Goal: Task Accomplishment & Management: Manage account settings

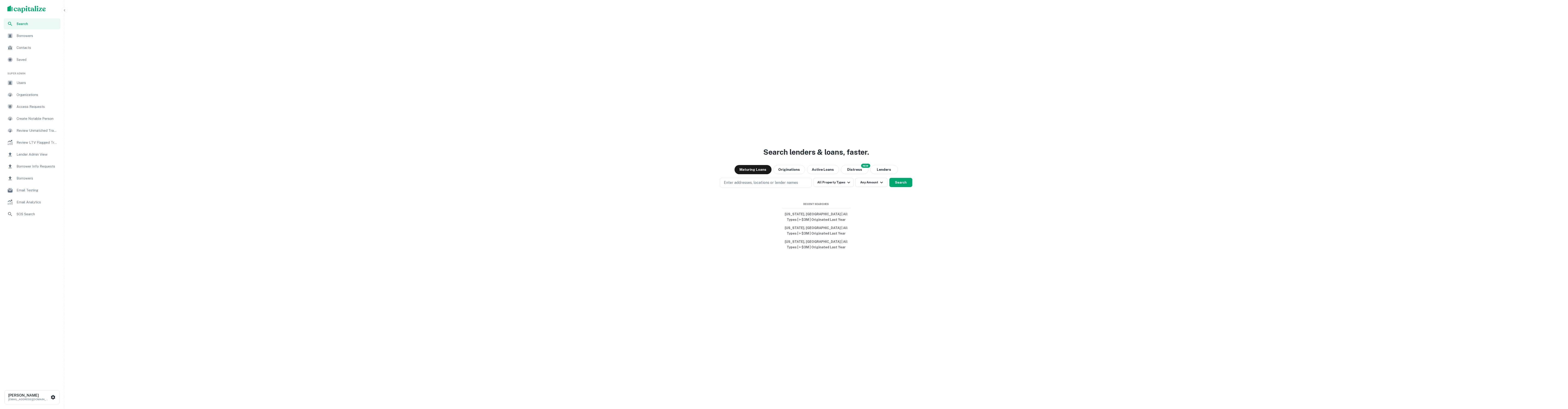
click at [24, 31] on div "Borrowers" at bounding box center [32, 36] width 57 height 11
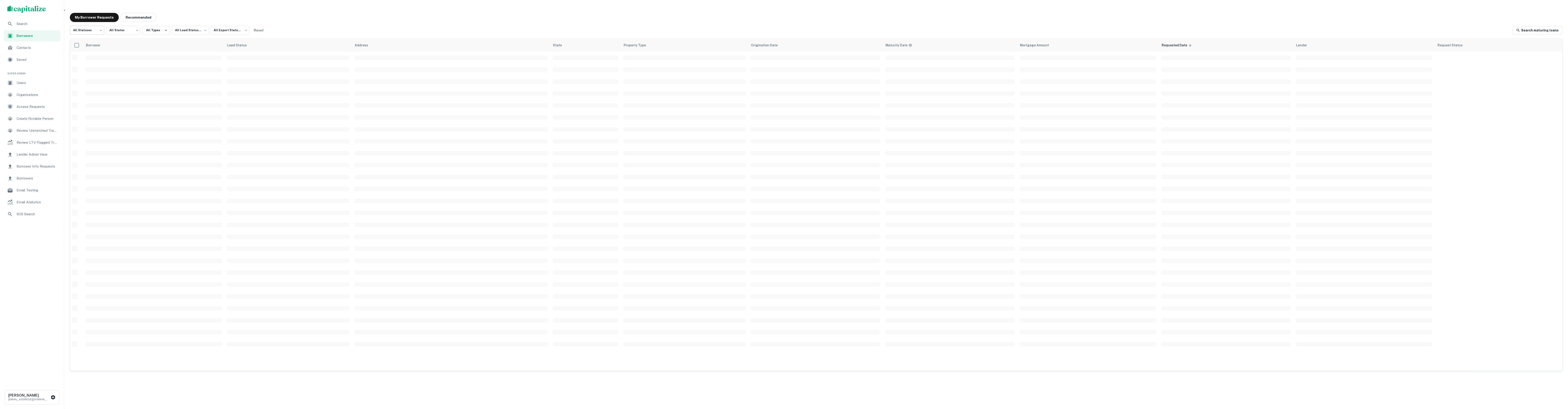
click at [101, 32] on body "Search Borrowers Contacts Saved Super Admin Users Organizations Access Requests…" at bounding box center [784, 204] width 1568 height 409
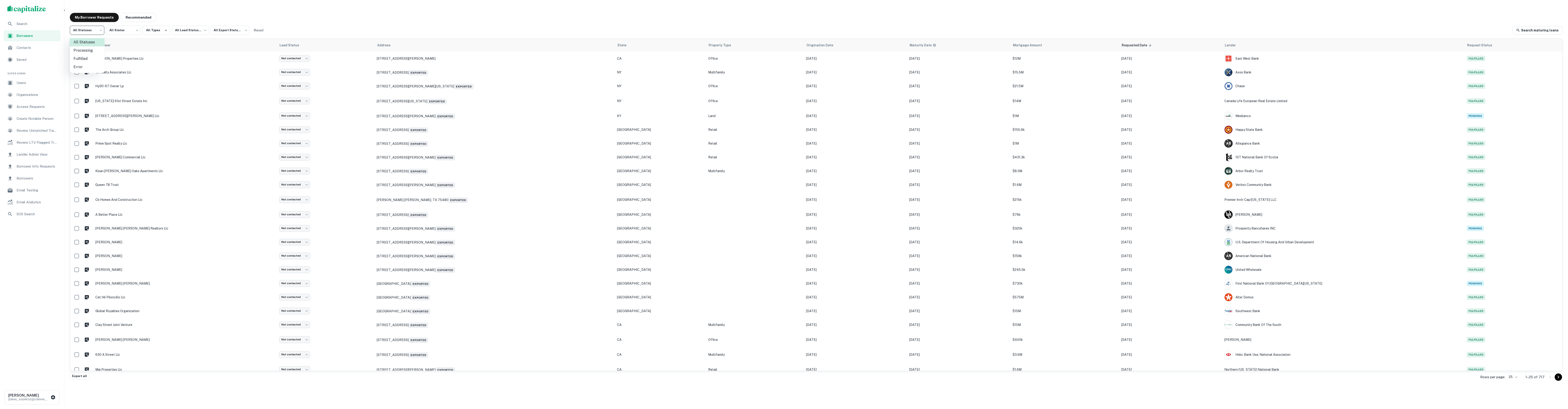
click at [169, 18] on div at bounding box center [784, 204] width 1568 height 409
click at [325, 19] on div "My Borrower Requests Recommended" at bounding box center [816, 17] width 1493 height 9
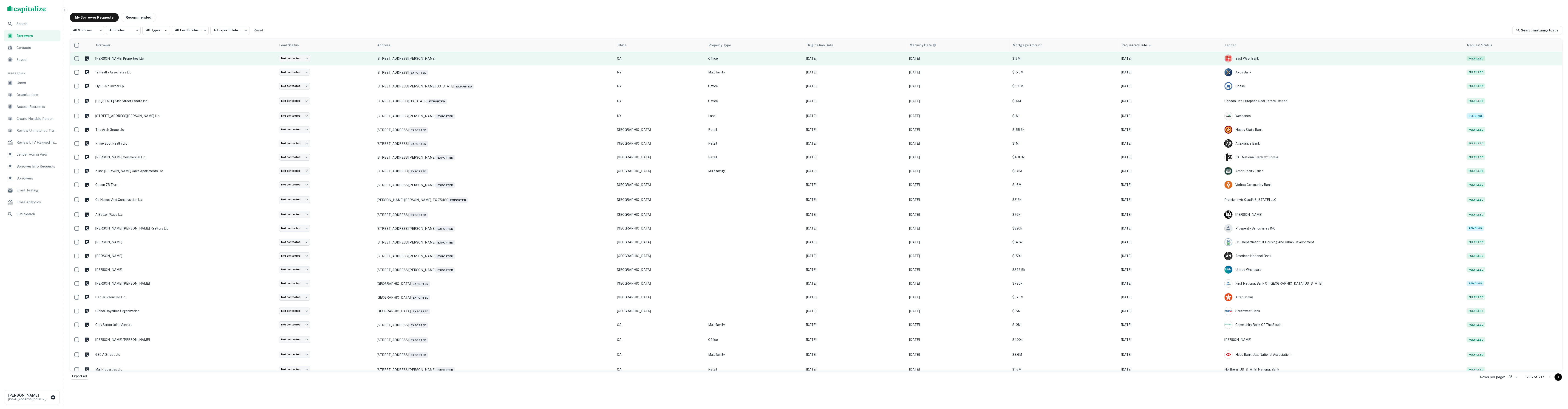
click at [131, 57] on p "junipero serra properties llc" at bounding box center [185, 58] width 179 height 5
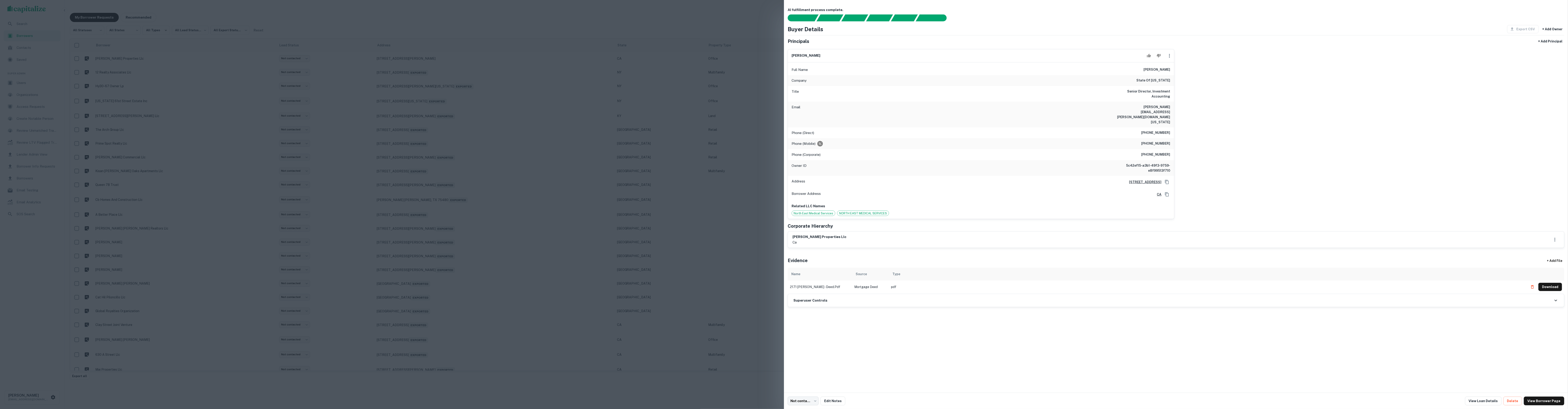
scroll to position [0, 4]
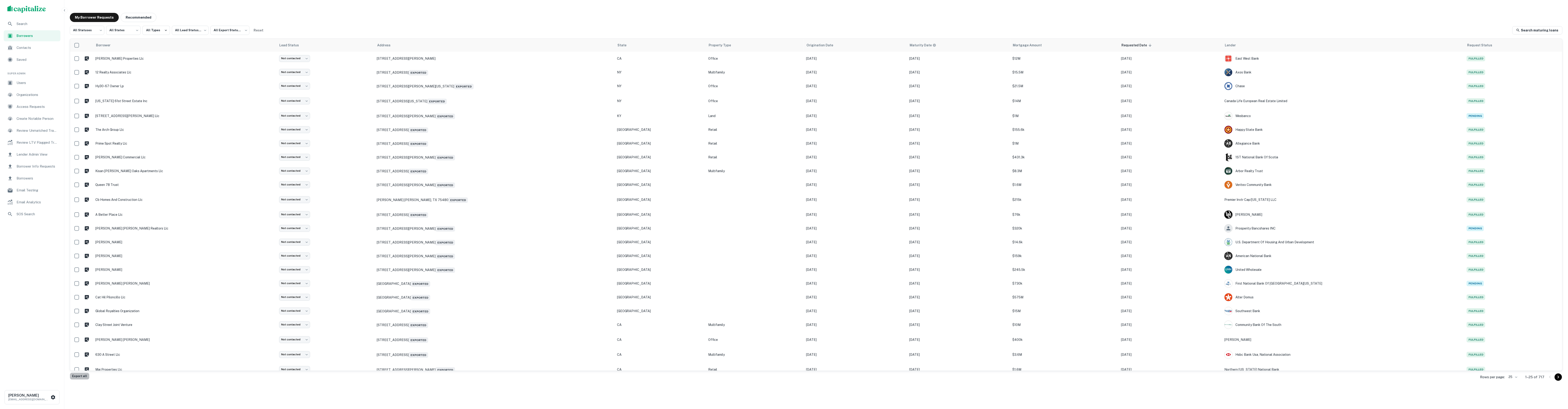
click at [80, 374] on button "Export all" at bounding box center [80, 376] width 19 height 7
drag, startPoint x: 241, startPoint y: 30, endPoint x: 239, endPoint y: 29, distance: 2.2
click at [241, 30] on body "Search Borrowers Contacts Saved Super Admin Users Organizations Access Requests…" at bounding box center [784, 204] width 1568 height 409
click at [240, 51] on li "Exported" at bounding box center [231, 51] width 41 height 9
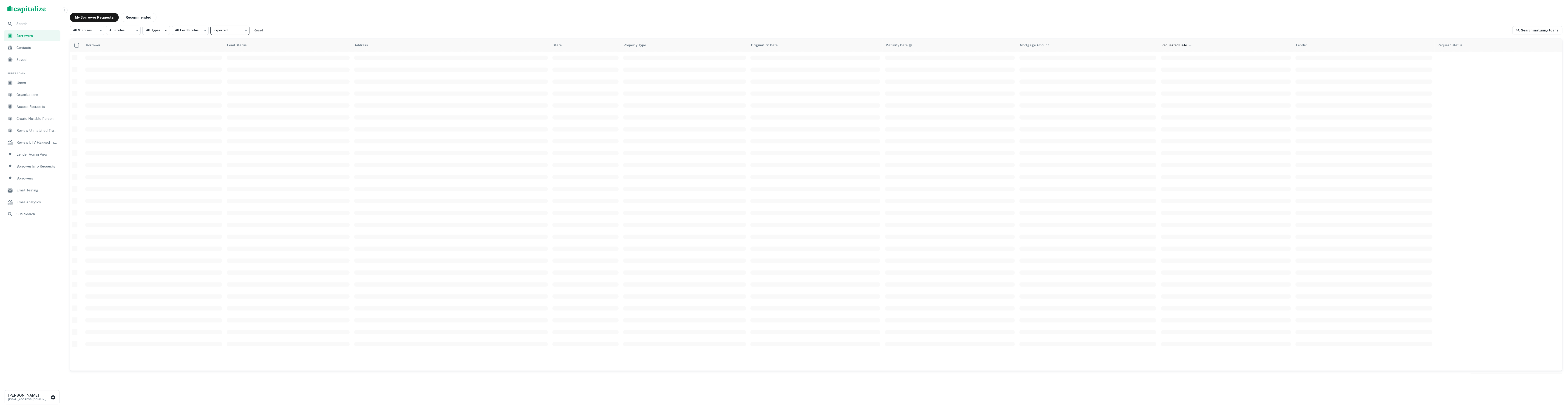
type input "****"
click at [192, 35] on body "Search Borrowers Contacts Saved Super Admin Users Organizations Access Requests…" at bounding box center [784, 204] width 1568 height 409
click at [196, 59] on li "Attempted" at bounding box center [191, 59] width 38 height 9
type input "*********"
click at [162, 29] on button "All Types" at bounding box center [156, 30] width 27 height 9
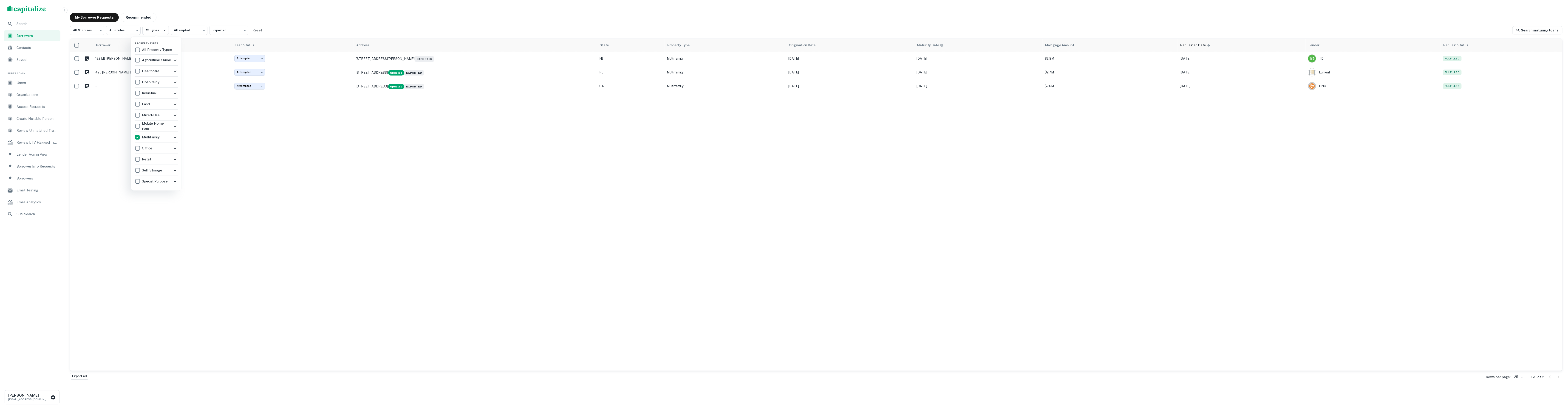
click at [184, 15] on div at bounding box center [784, 204] width 1568 height 409
click at [134, 31] on body "Search Borrowers Contacts Saved Super Admin Users Organizations Access Requests…" at bounding box center [784, 204] width 1568 height 409
click at [126, 81] on li "California" at bounding box center [123, 84] width 57 height 9
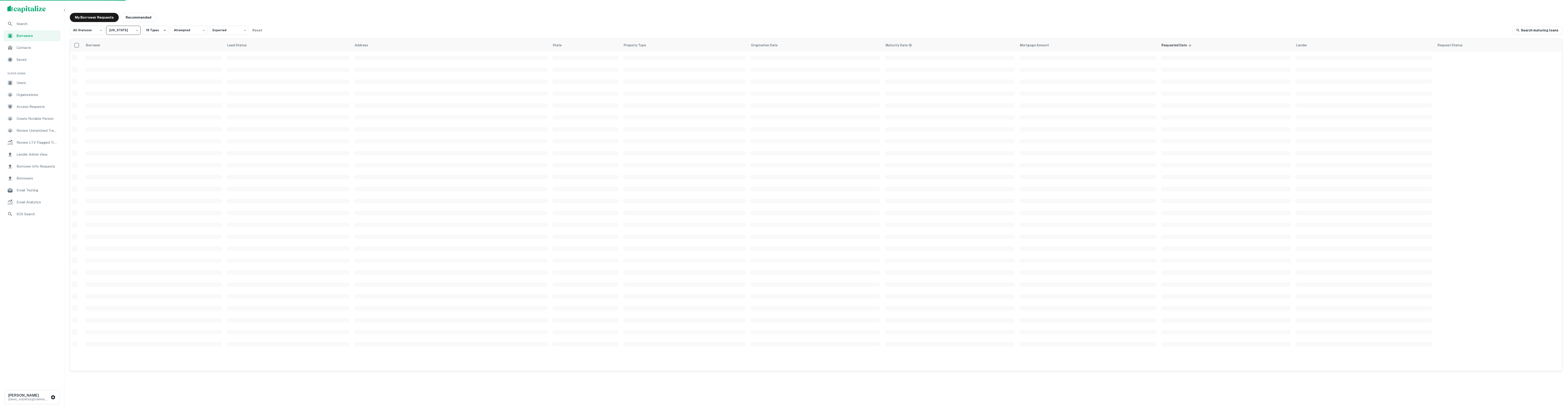
type input "**"
click at [90, 29] on body "Search Borrowers Contacts Saved Super Admin Users Organizations Access Requests…" at bounding box center [784, 204] width 1568 height 409
click at [95, 57] on li "Fulfilled" at bounding box center [87, 59] width 35 height 9
type input "*********"
click at [85, 376] on button "Export all" at bounding box center [80, 376] width 19 height 7
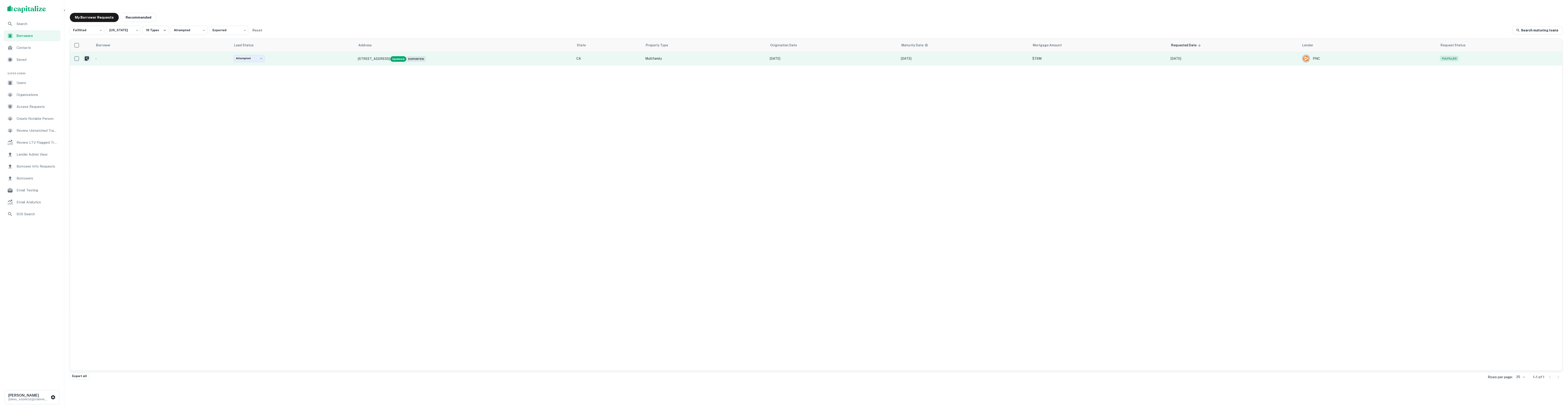
click at [88, 59] on icon "Create a note for this borrower request" at bounding box center [86, 58] width 4 height 4
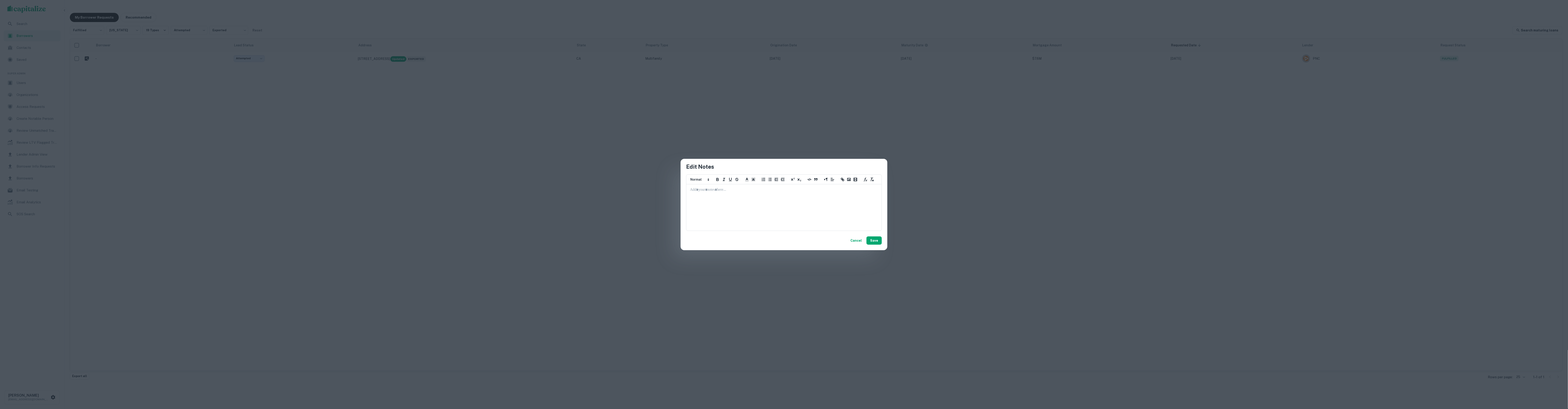
click at [769, 207] on div at bounding box center [784, 207] width 195 height 46
click at [876, 243] on button "Save" at bounding box center [873, 241] width 15 height 9
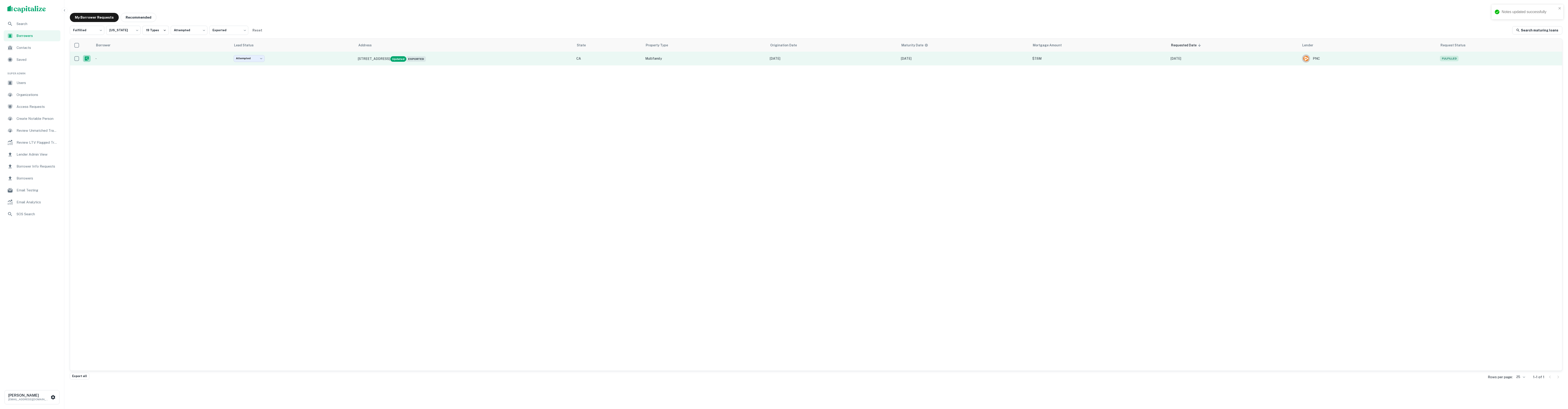
click at [86, 58] on icon "Create a note for this borrower request" at bounding box center [86, 58] width 4 height 4
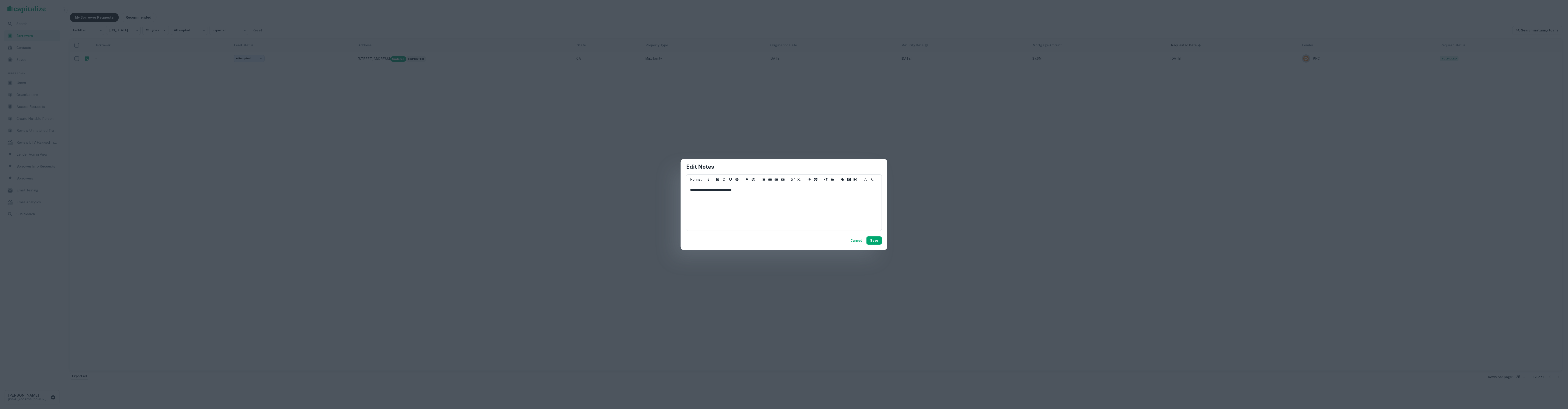
click at [570, 180] on div "**********" at bounding box center [784, 204] width 1568 height 409
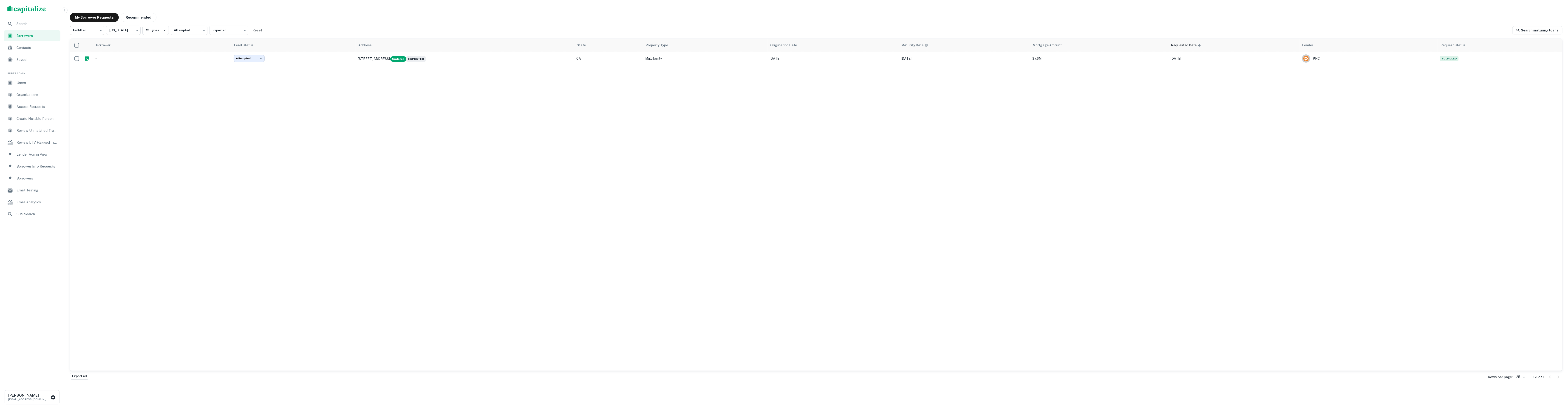
click at [96, 32] on body "Search Borrowers Contacts Saved Super Admin Users Organizations Access Requests…" at bounding box center [784, 204] width 1568 height 409
click at [181, 23] on div at bounding box center [784, 204] width 1568 height 409
click at [163, 32] on icon "button" at bounding box center [164, 30] width 4 height 4
drag, startPoint x: 184, startPoint y: 9, endPoint x: 181, endPoint y: 15, distance: 6.7
click at [184, 9] on div at bounding box center [784, 204] width 1568 height 409
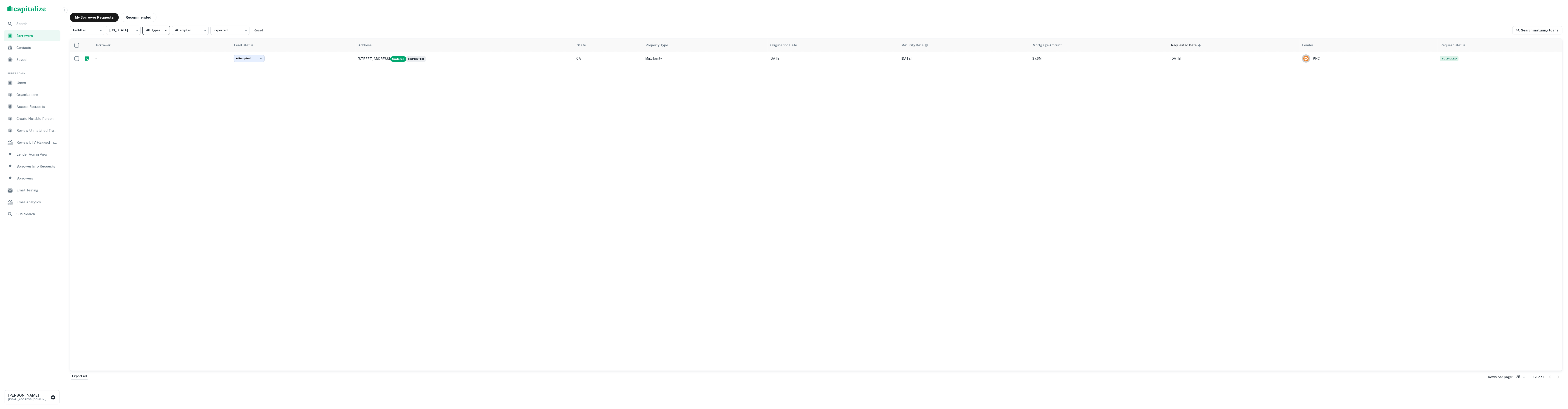
click at [164, 32] on icon "button" at bounding box center [166, 30] width 4 height 4
click at [164, 32] on div at bounding box center [784, 204] width 1568 height 409
click at [137, 32] on body "Search Borrowers Contacts Saved Super Admin Users Organizations Access Requests…" at bounding box center [784, 204] width 1568 height 409
click at [136, 43] on li "All States" at bounding box center [123, 43] width 57 height 9
click at [187, 12] on div "My Borrower Requests Recommended Fulfilled ********* ​ All States *** ​ All Typ…" at bounding box center [816, 193] width 1500 height 368
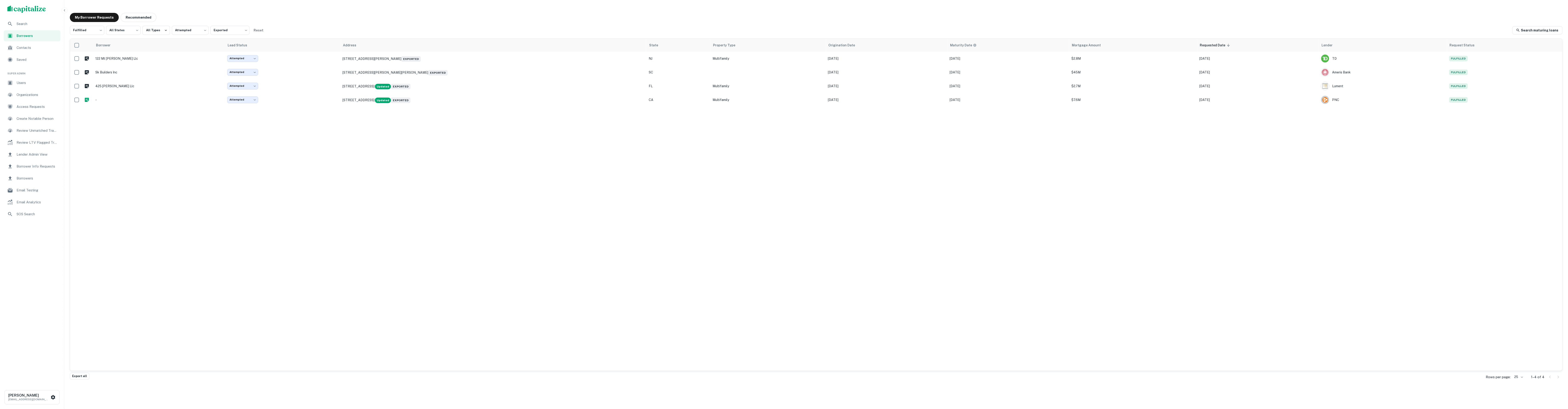
drag, startPoint x: 505, startPoint y: 16, endPoint x: 500, endPoint y: 15, distance: 5.1
click at [505, 16] on div "My Borrower Requests Recommended" at bounding box center [816, 17] width 1493 height 9
drag, startPoint x: 82, startPoint y: 378, endPoint x: 91, endPoint y: 367, distance: 14.2
click at [82, 378] on button "Export all" at bounding box center [80, 376] width 19 height 7
click at [116, 31] on body "Export created successfully. Preparing download... Export downloaded successful…" at bounding box center [784, 204] width 1568 height 409
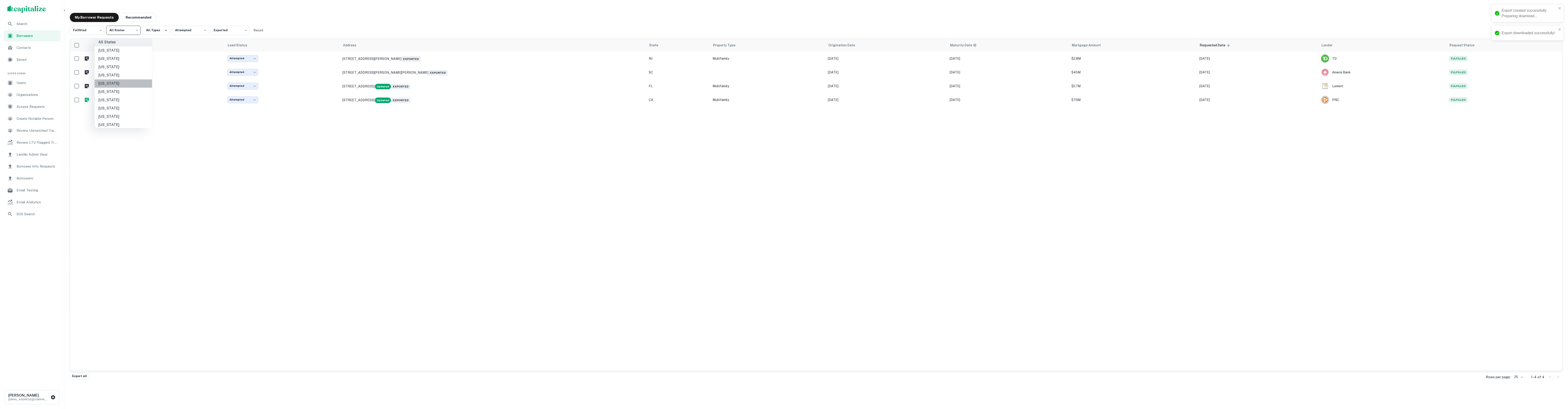
click at [119, 81] on li "California" at bounding box center [123, 84] width 57 height 9
type input "**"
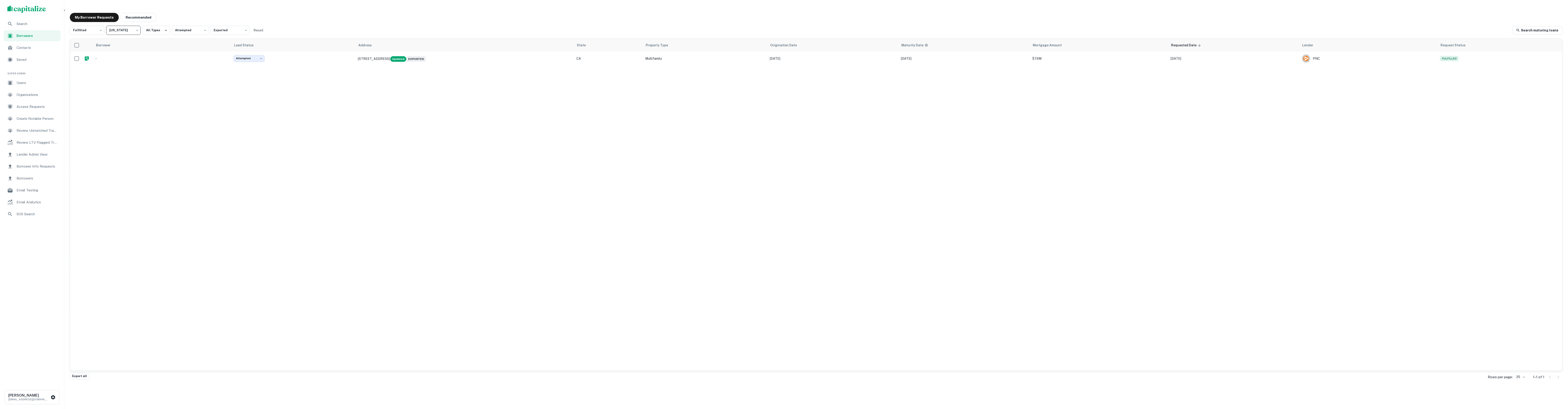
click at [83, 377] on button "Export all" at bounding box center [80, 376] width 19 height 7
click at [322, 19] on div "My Borrower Requests Recommended" at bounding box center [816, 17] width 1493 height 9
click at [86, 379] on button "Export all" at bounding box center [80, 376] width 19 height 7
click at [79, 374] on button "Export all" at bounding box center [80, 376] width 19 height 7
click at [80, 379] on button "Export all" at bounding box center [80, 376] width 19 height 7
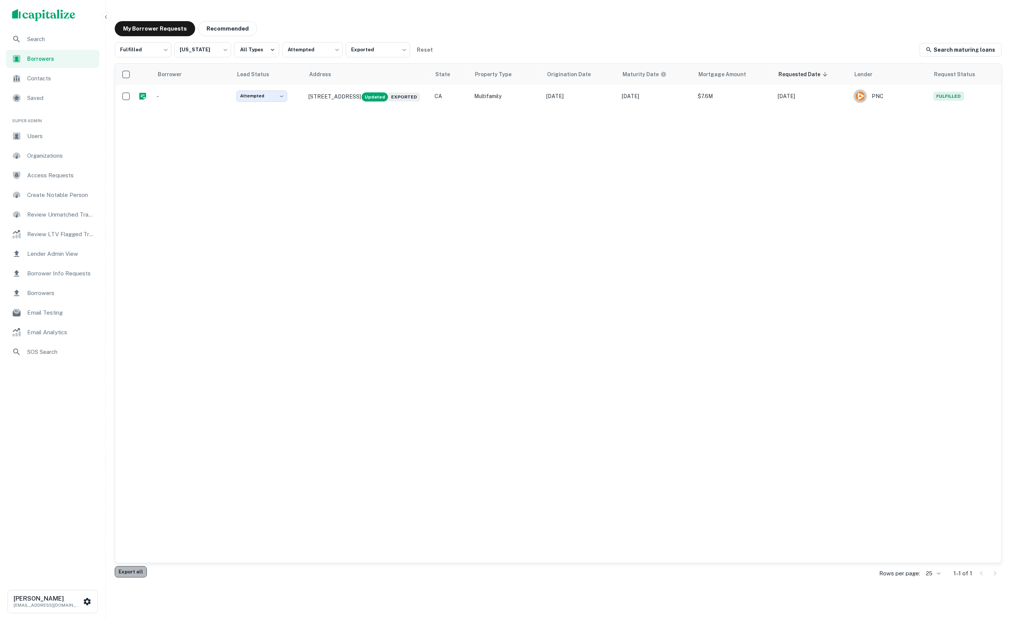
click at [132, 569] on button "Export all" at bounding box center [131, 571] width 32 height 11
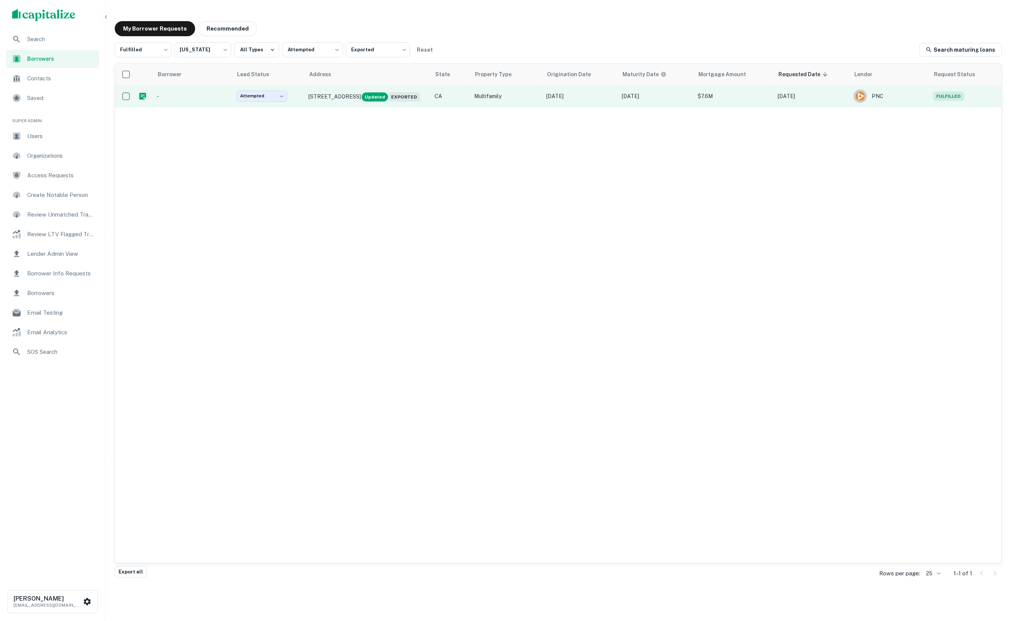
click at [208, 100] on p "-" at bounding box center [193, 96] width 72 height 8
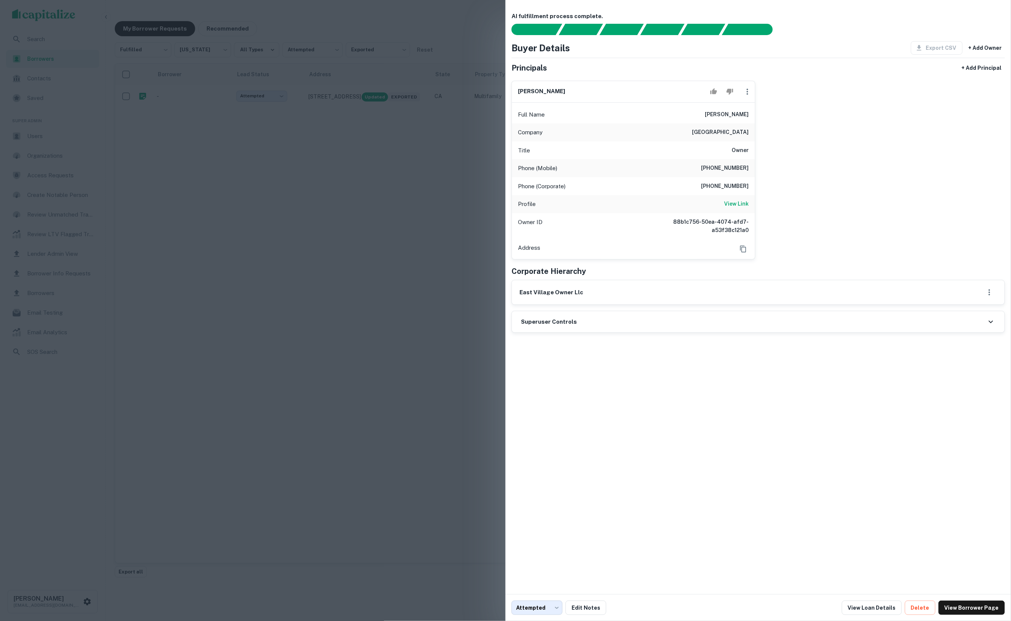
click at [398, 171] on div at bounding box center [505, 310] width 1011 height 621
